Goal: Information Seeking & Learning: Find specific fact

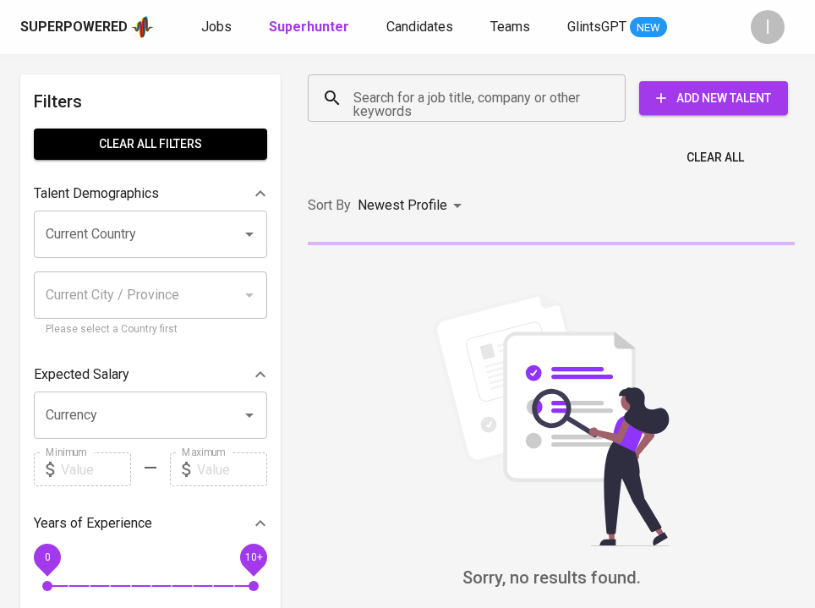
click at [465, 92] on input "Search for a job title, company or other keywords" at bounding box center [470, 98] width 243 height 32
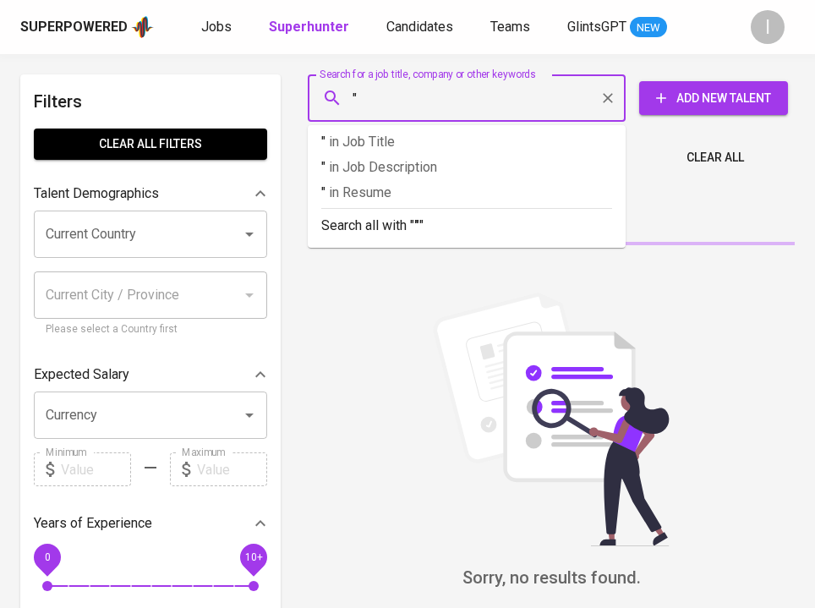
paste input "Konjac Rice by [PERSON_NAME]"
type input ""Konjac Rice by [PERSON_NAME]""
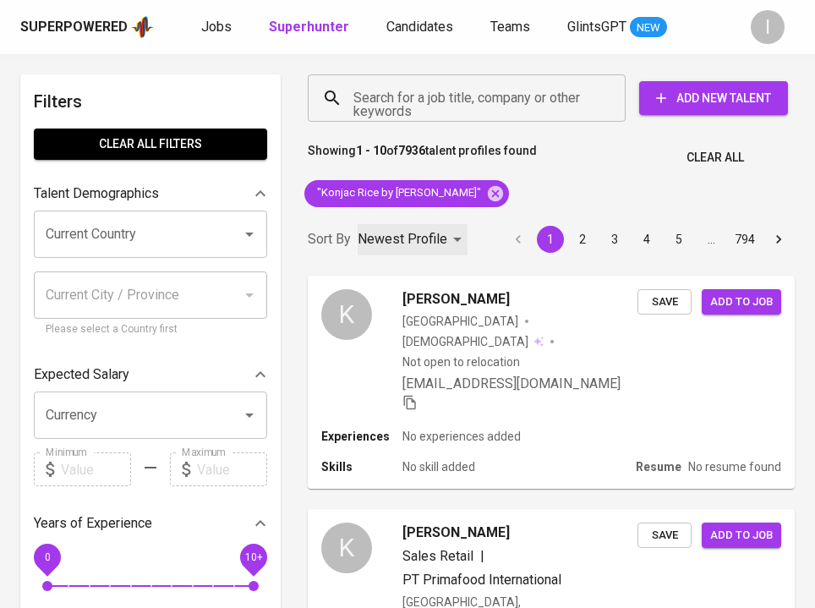
click at [396, 244] on p "Newest Profile" at bounding box center [403, 239] width 90 height 20
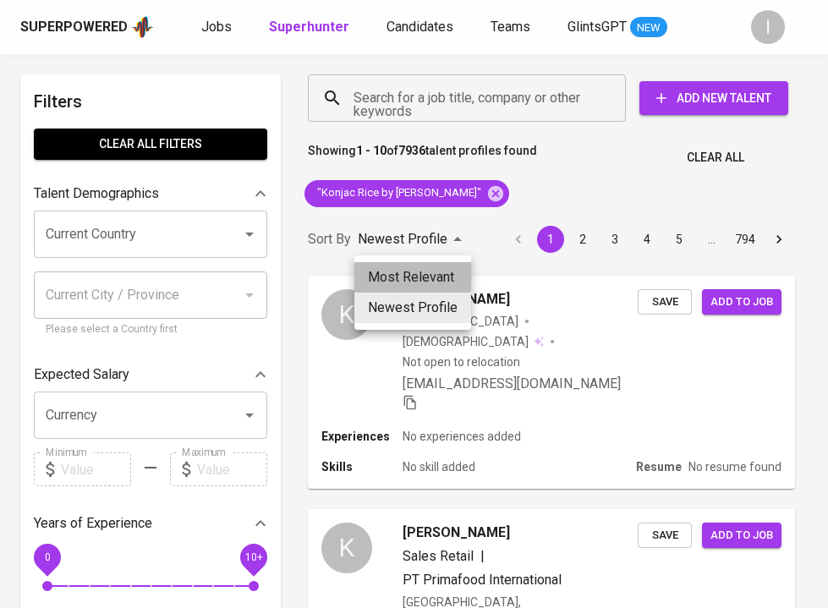
click at [392, 273] on li "Most Relevant" at bounding box center [412, 277] width 117 height 30
type input "MOST_RELEVANT"
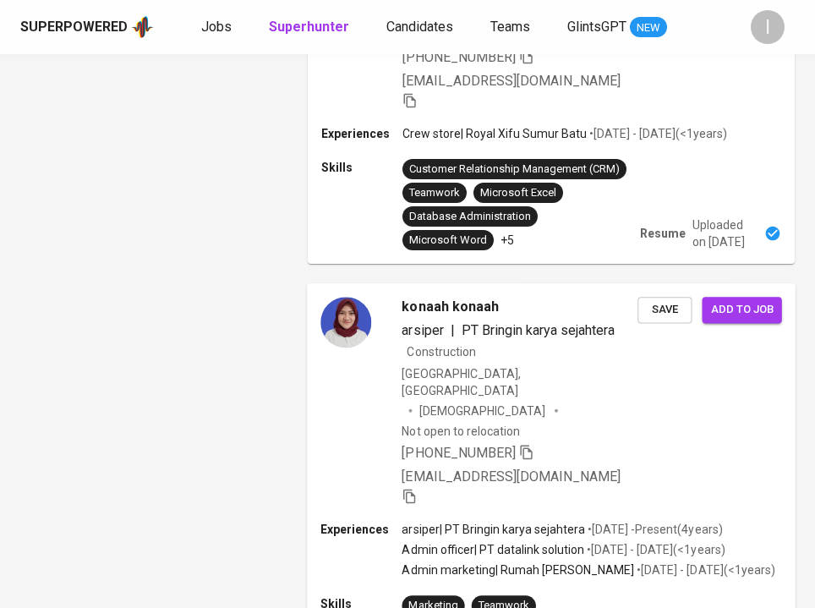
scroll to position [1879, 0]
